Goal: Transaction & Acquisition: Purchase product/service

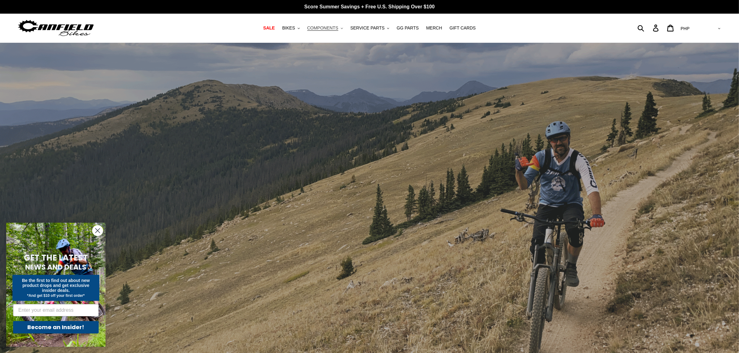
click at [338, 26] on span "COMPONENTS" at bounding box center [322, 27] width 31 height 5
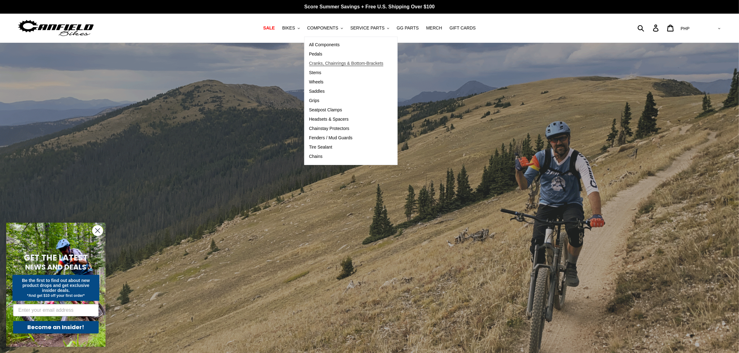
click at [331, 62] on span "Cranks, Chainrings & Bottom-Brackets" at bounding box center [346, 63] width 74 height 5
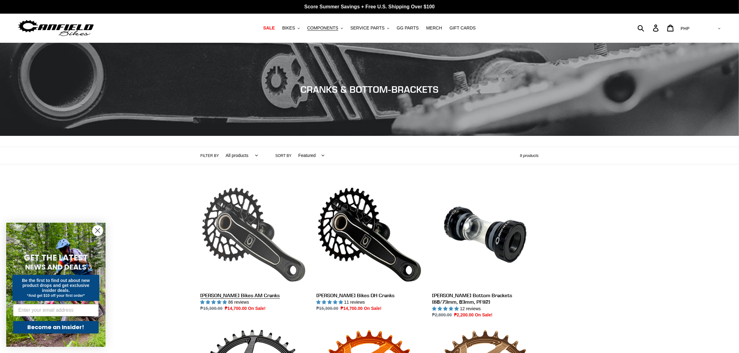
click at [243, 262] on link "[PERSON_NAME] Bikes AM Cranks" at bounding box center [253, 247] width 106 height 131
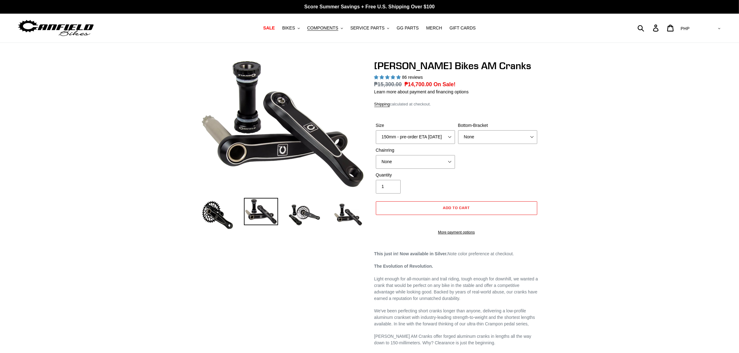
select select "highest-rating"
click at [712, 27] on select "AED AFN ALL AMD ANG AUD AWG AZN BAM BBD BDT BGN BIF BND BOB BSD BWP BZD CAD CDF…" at bounding box center [700, 28] width 44 height 11
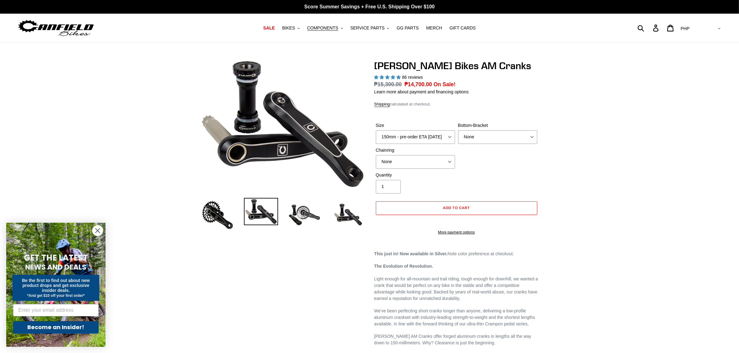
select select "USD"
click at [703, 23] on select "AED AFN ALL AMD ANG AUD AWG AZN BAM BBD BDT BGN BIF BND BOB BSD BWP BZD CAD CDF…" at bounding box center [700, 28] width 44 height 11
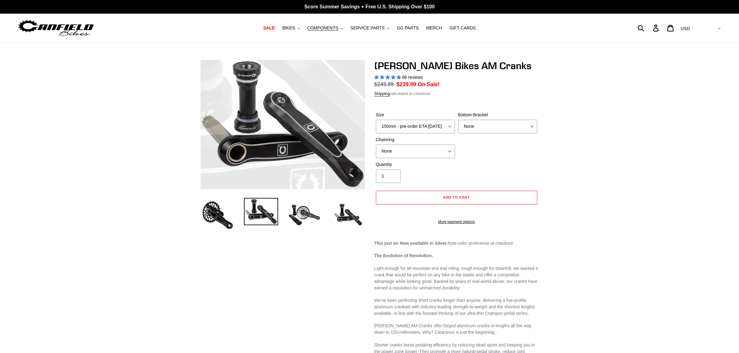
select select "highest-rating"
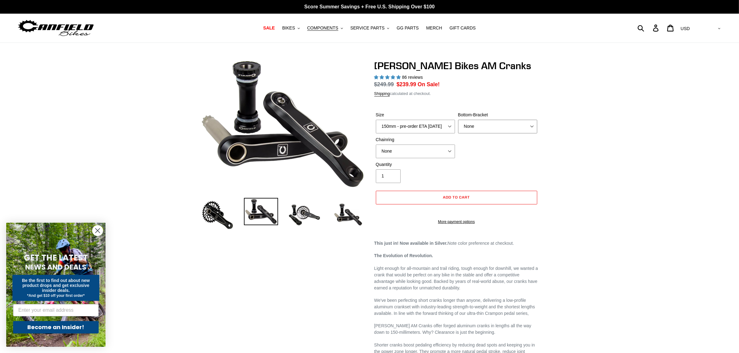
click at [489, 124] on select "None BSA Threaded 68/73mm Press Fit PF92" at bounding box center [497, 127] width 79 height 14
select select "BSA Threaded 68/73mm"
click at [458, 120] on select "None BSA Threaded 68/73mm Press Fit PF92" at bounding box center [497, 127] width 79 height 14
click at [424, 148] on select "None 30t Round (Boost 148) 30t Oval (Boost 148) 32t Round (Boost 148) 32t Oval …" at bounding box center [415, 152] width 79 height 14
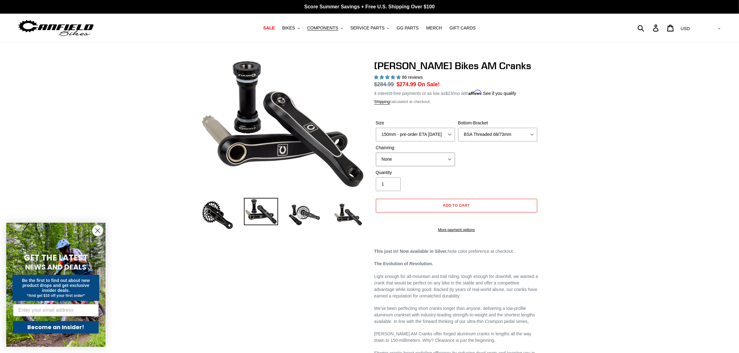
select select "32t Round (Boost 148)"
click at [376, 153] on select "None 30t Round (Boost 148) 30t Oval (Boost 148) 32t Round (Boost 148) 32t Oval …" at bounding box center [415, 160] width 79 height 14
